Goal: Find specific page/section: Find specific page/section

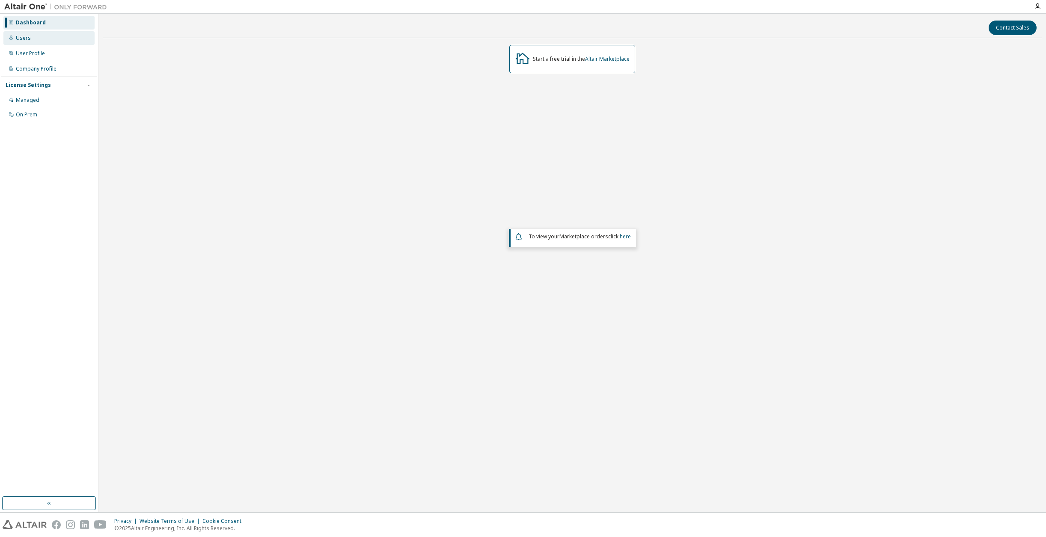
click at [25, 37] on div "Users" at bounding box center [23, 38] width 15 height 7
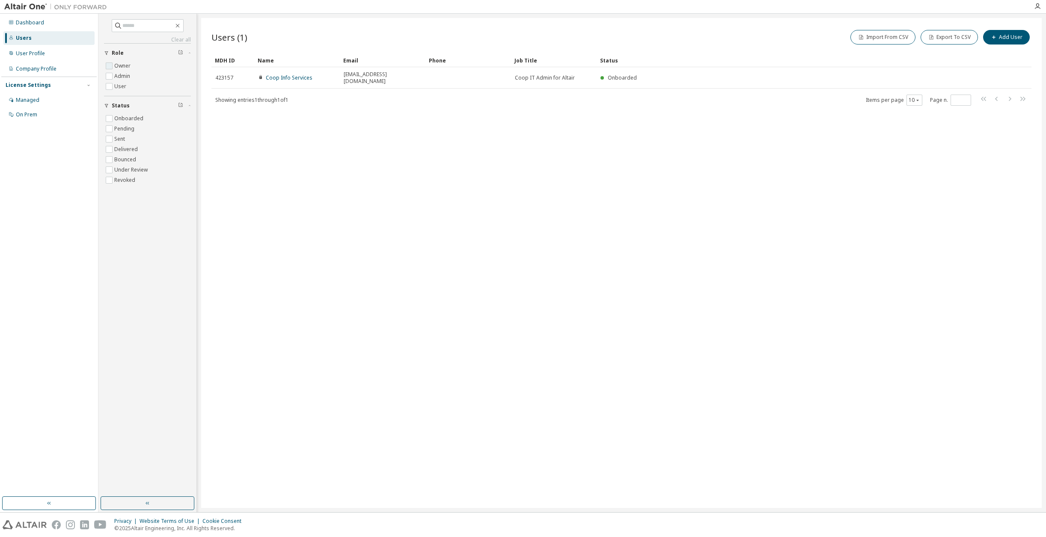
click at [121, 67] on label "Owner" at bounding box center [123, 66] width 18 height 10
click at [121, 75] on label "Admin" at bounding box center [123, 76] width 18 height 10
click at [121, 88] on label "User" at bounding box center [121, 86] width 14 height 10
